Goal: Information Seeking & Learning: Learn about a topic

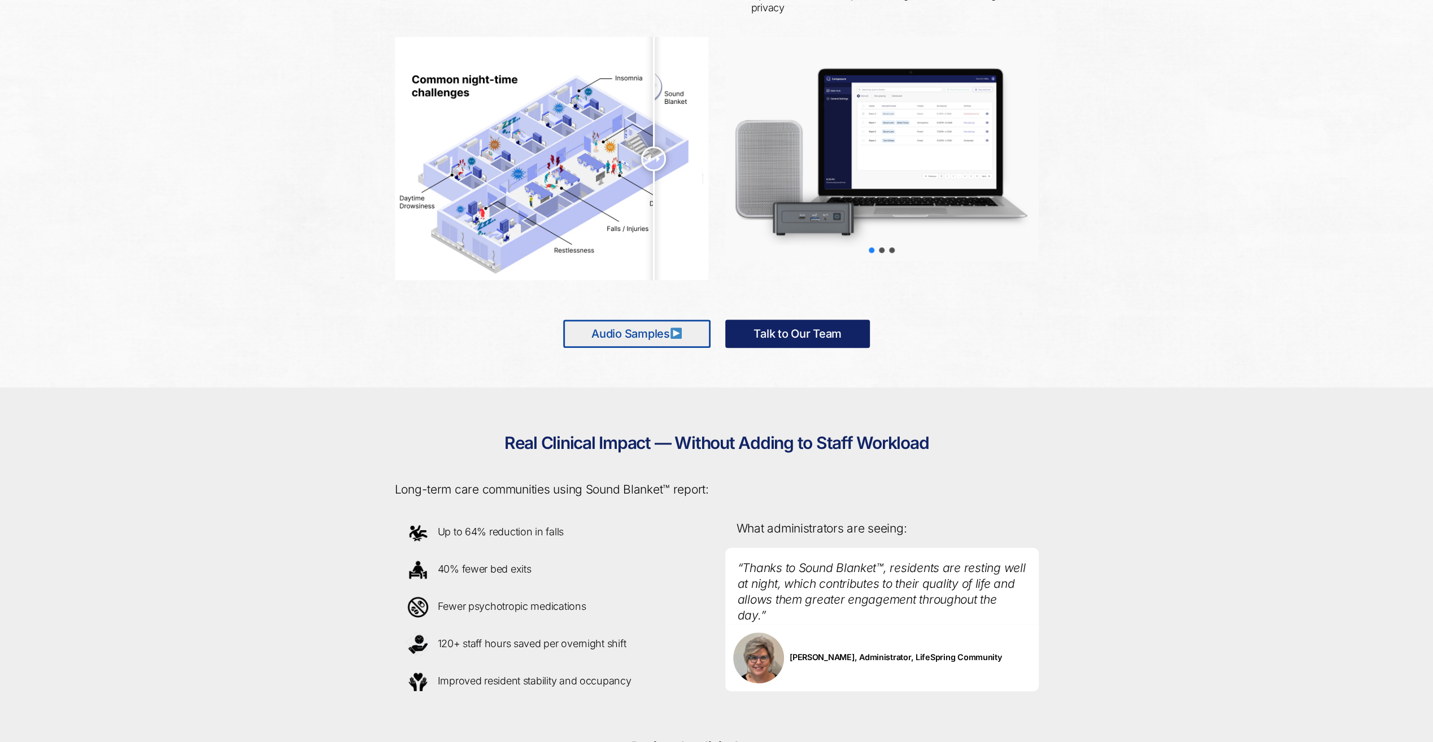
scroll to position [622, 0]
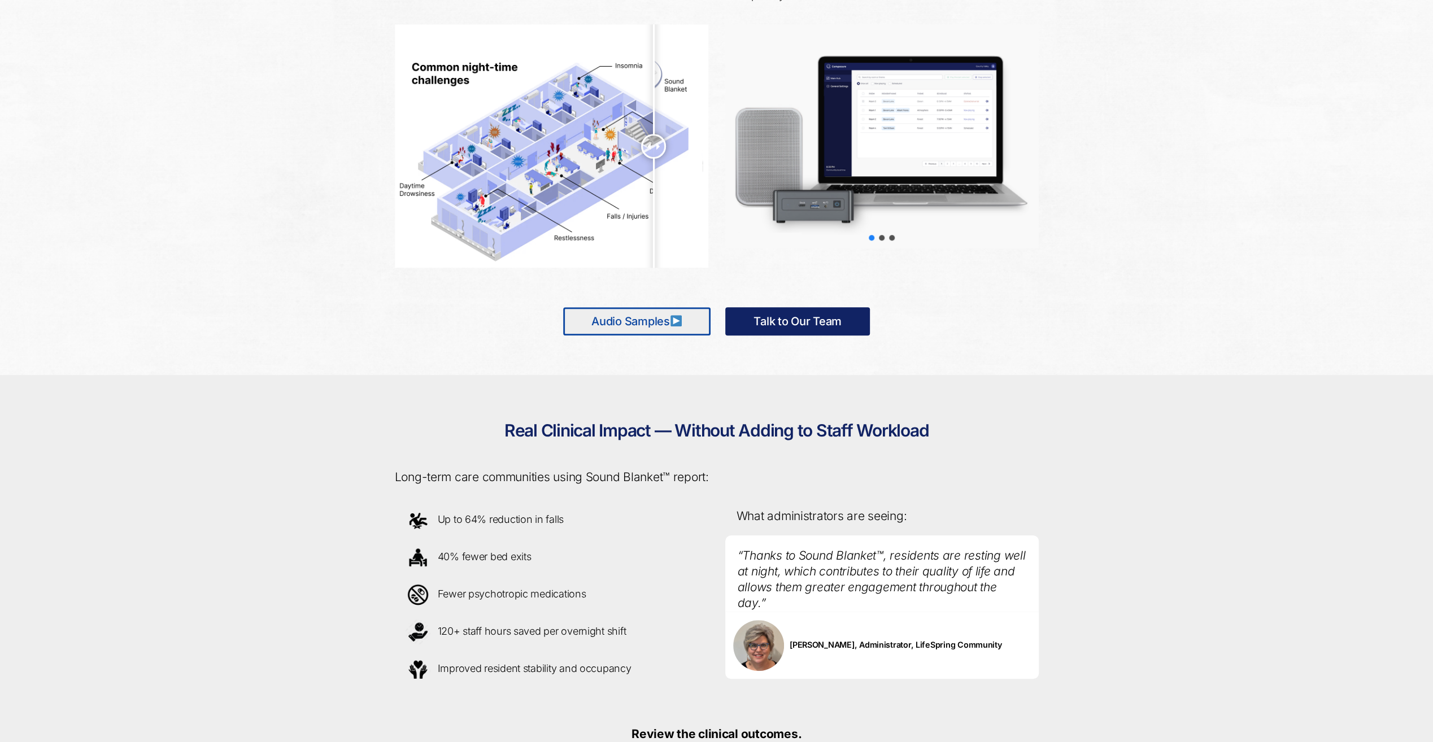
click at [642, 320] on link "Audio Samples" at bounding box center [636, 321] width 147 height 28
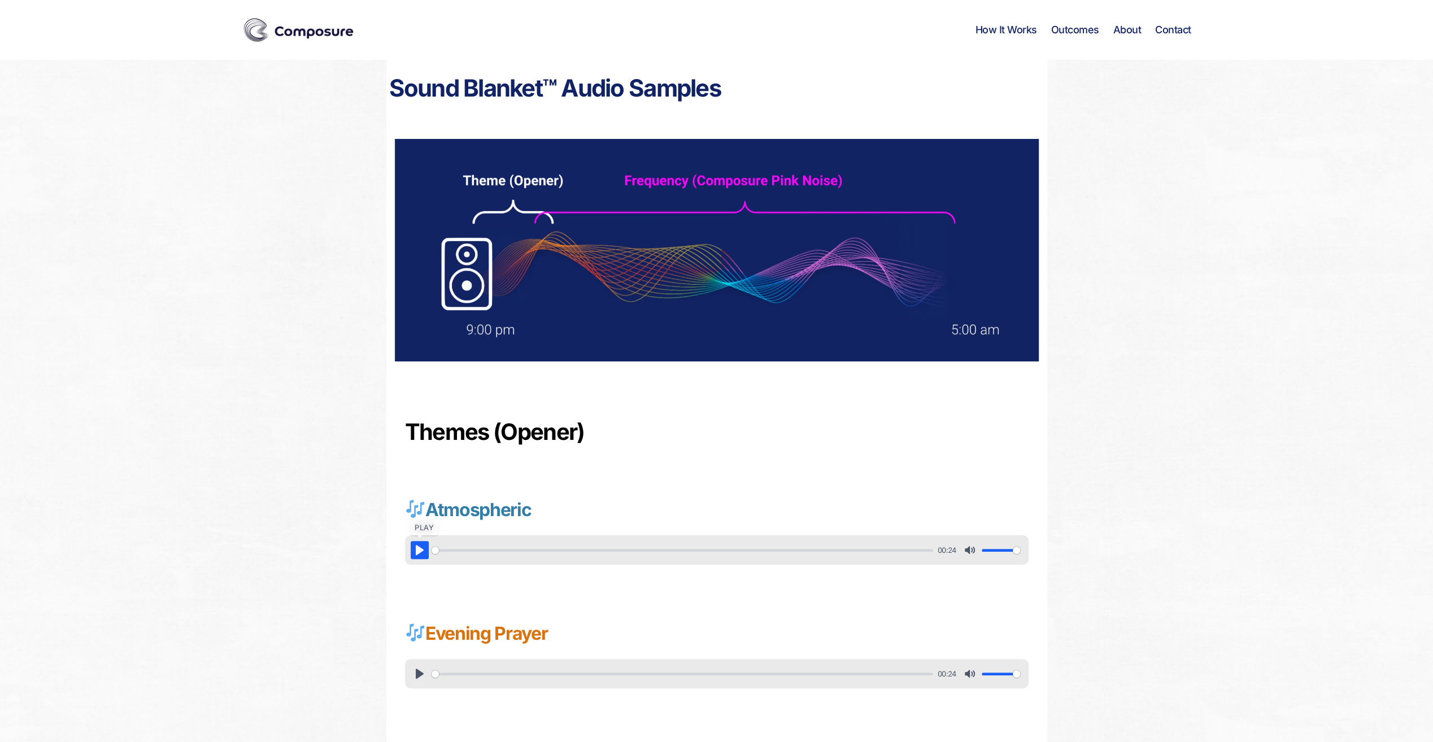
click at [422, 544] on button "Pause Play" at bounding box center [420, 550] width 18 height 18
click at [422, 552] on button "Pause Play" at bounding box center [420, 550] width 18 height 18
type input "39.77"
click at [995, 31] on link "How It Works" at bounding box center [1006, 30] width 62 height 12
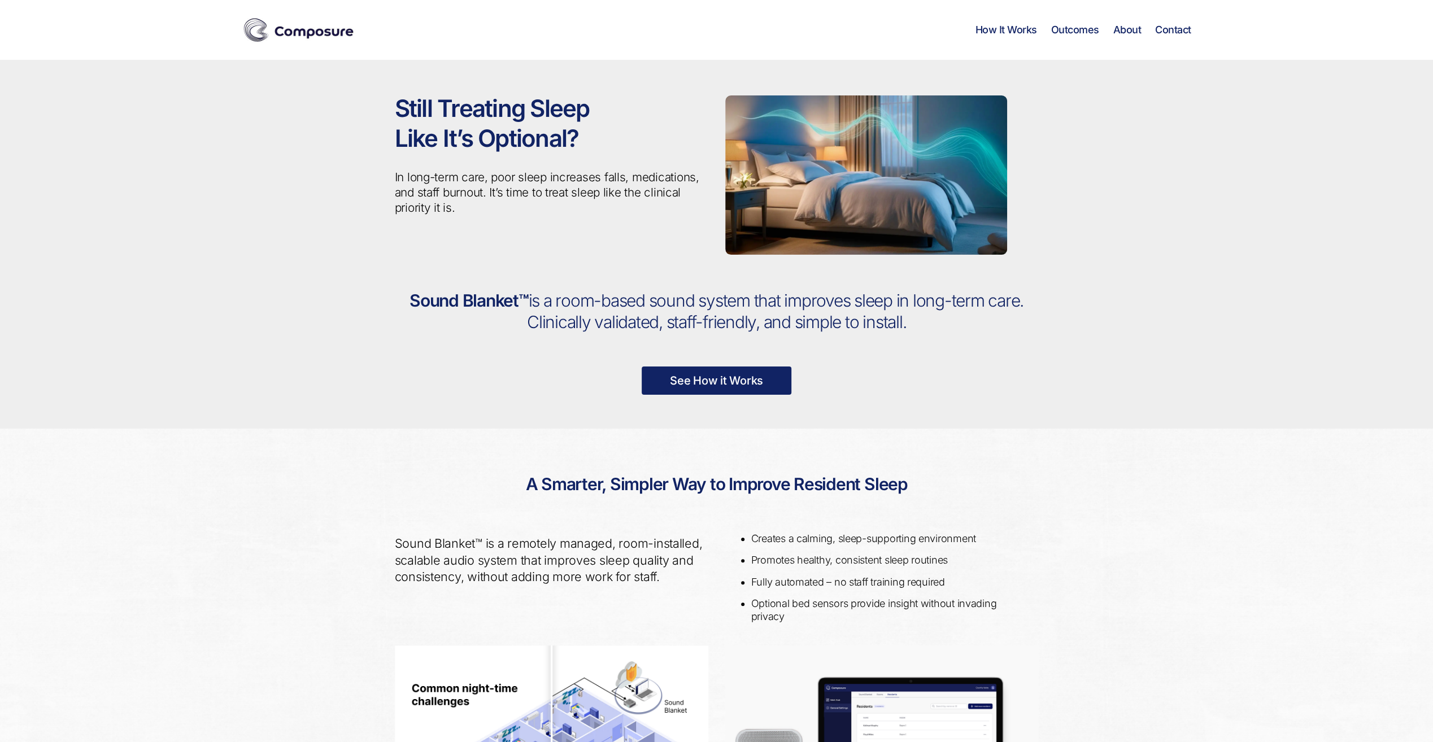
click at [1129, 33] on link "About" at bounding box center [1127, 30] width 28 height 12
click at [1116, 36] on link "About" at bounding box center [1127, 30] width 28 height 12
click at [989, 32] on link "How It Works" at bounding box center [1006, 30] width 62 height 12
